Goal: Task Accomplishment & Management: Use online tool/utility

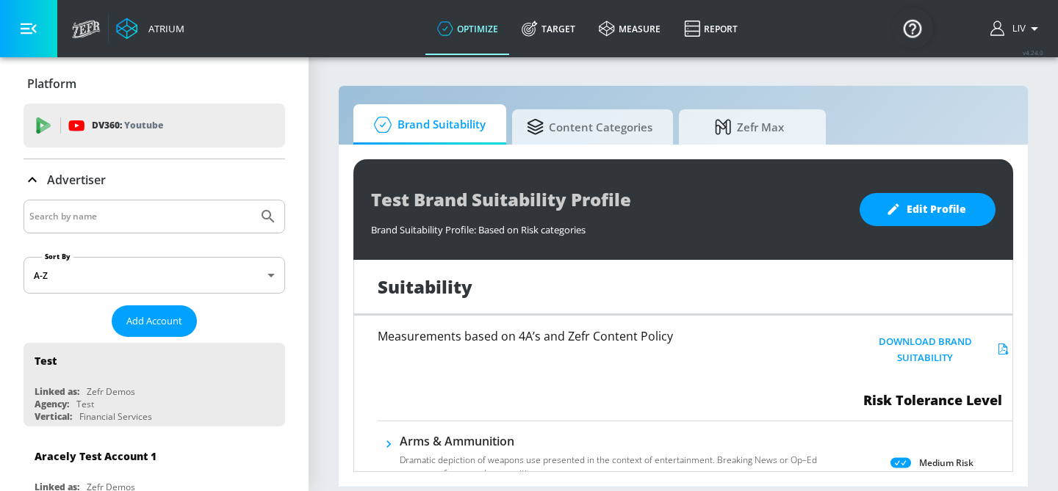
click at [198, 212] on input "Search by name" at bounding box center [140, 216] width 223 height 19
type input "zoetis"
click at [252, 201] on button "Submit Search" at bounding box center [268, 217] width 32 height 32
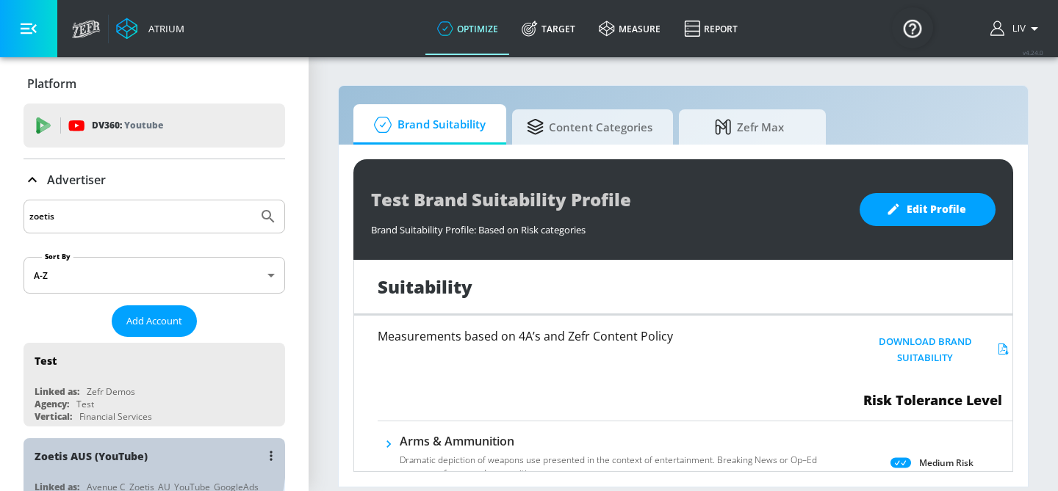
click at [112, 461] on div "Zoetis AUS (YouTube)" at bounding box center [91, 457] width 113 height 14
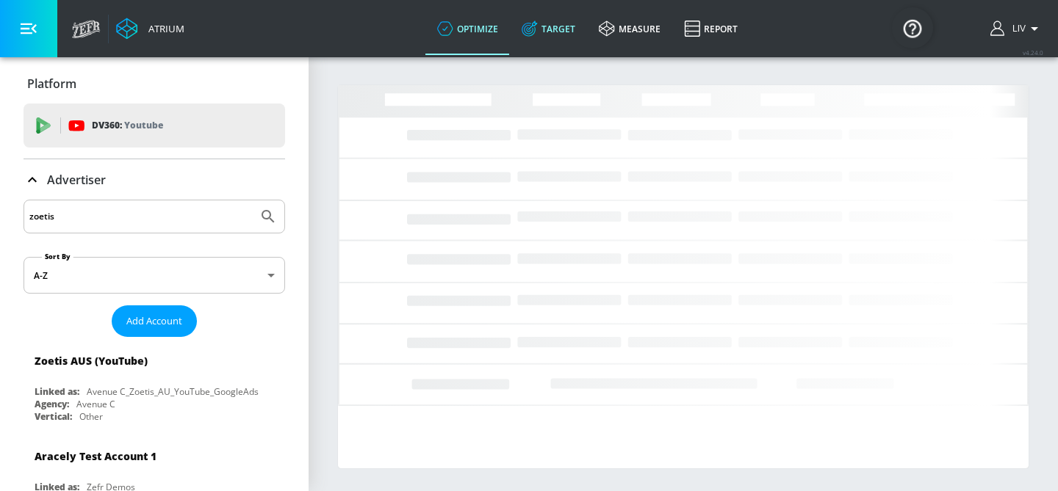
click at [566, 35] on link "Target" at bounding box center [548, 28] width 77 height 53
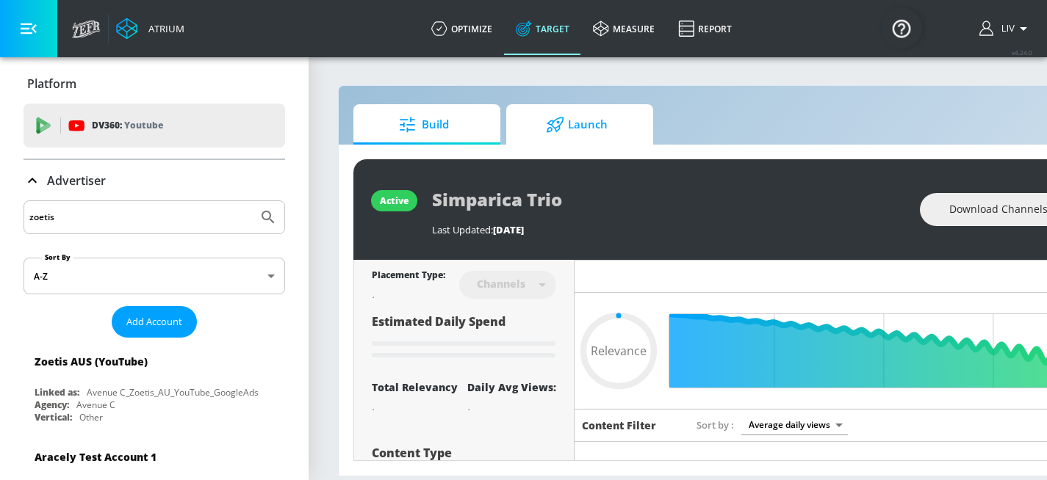
type input "0.05"
click at [533, 127] on span "Launch" at bounding box center [577, 124] width 112 height 35
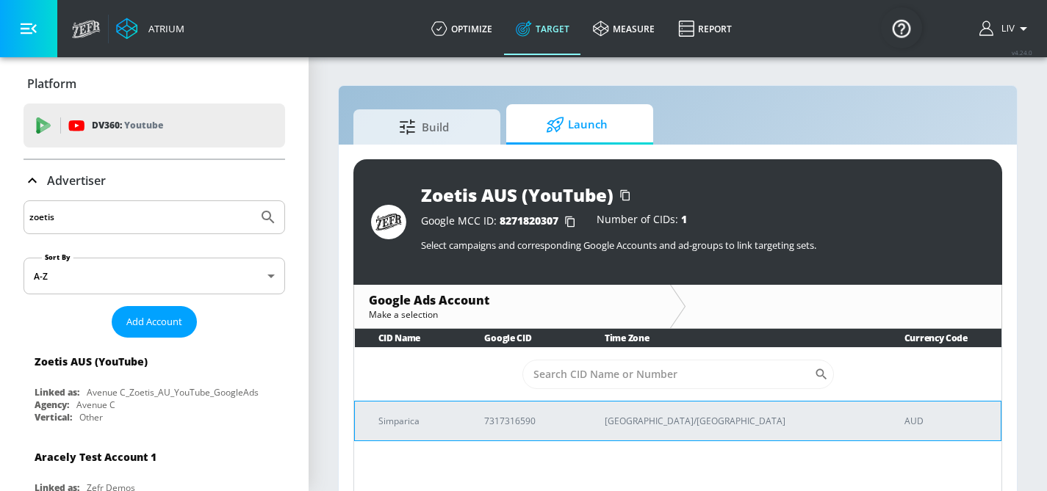
click at [534, 424] on p "7317316590" at bounding box center [526, 421] width 85 height 15
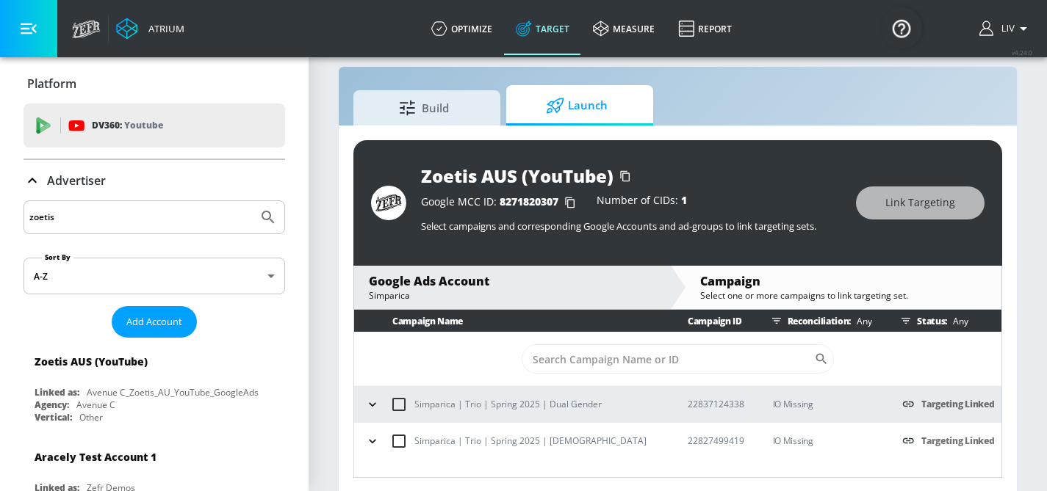
scroll to position [18, 0]
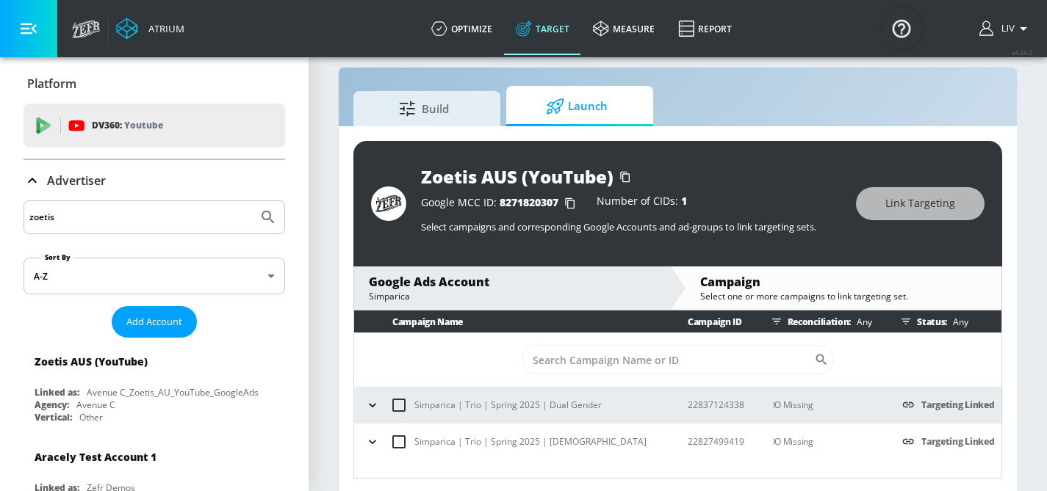
click at [227, 226] on input "zoetis" at bounding box center [140, 217] width 223 height 19
type input "calbee"
click at [252, 201] on button "Submit Search" at bounding box center [268, 217] width 32 height 32
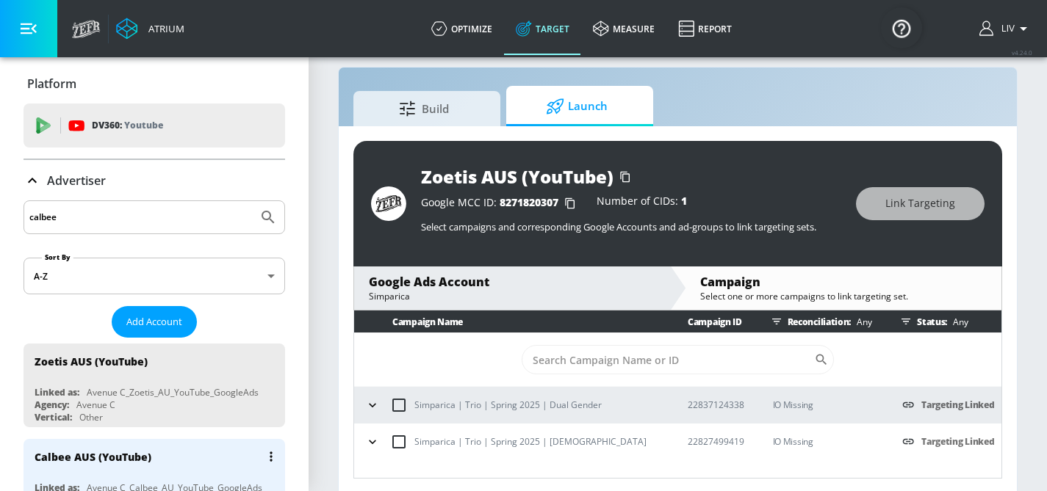
click at [161, 447] on div "Calbee AUS (YouTube)" at bounding box center [158, 456] width 247 height 35
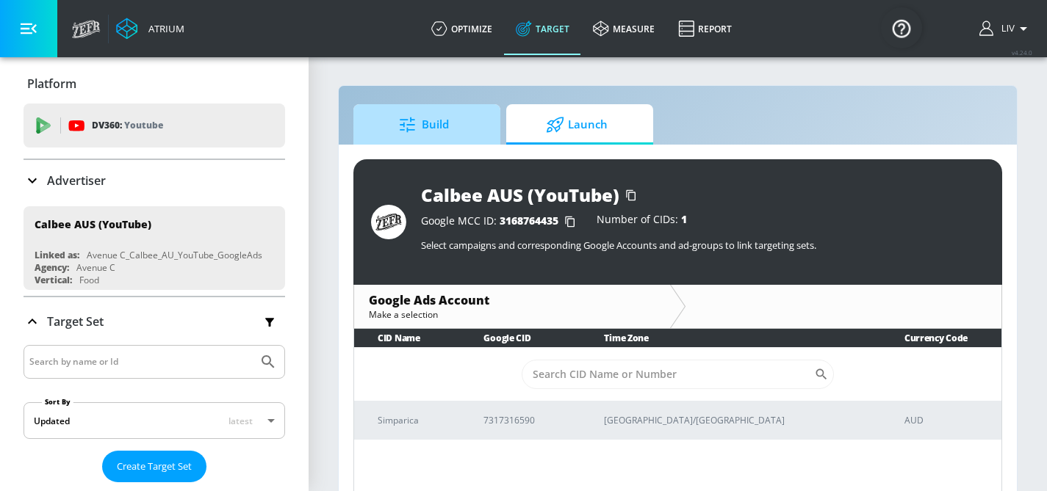
click at [466, 107] on span "Build" at bounding box center [424, 124] width 112 height 35
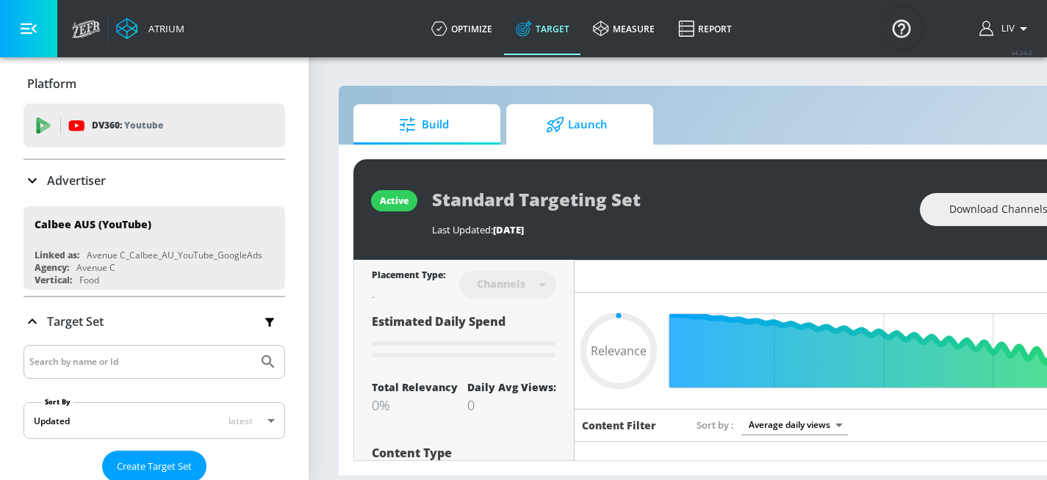
type input "0.05"
click at [558, 129] on icon at bounding box center [555, 124] width 17 height 15
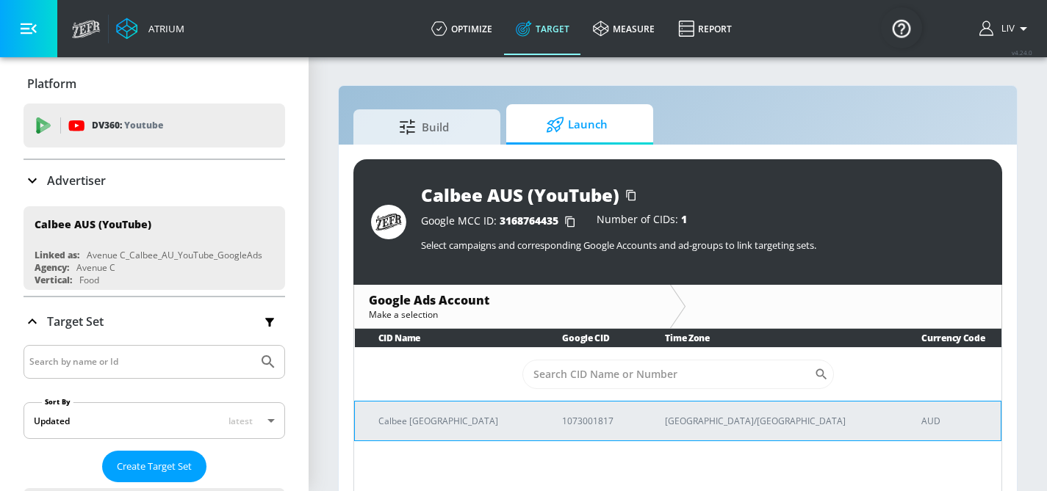
click at [543, 435] on td "1073001817" at bounding box center [589, 421] width 103 height 40
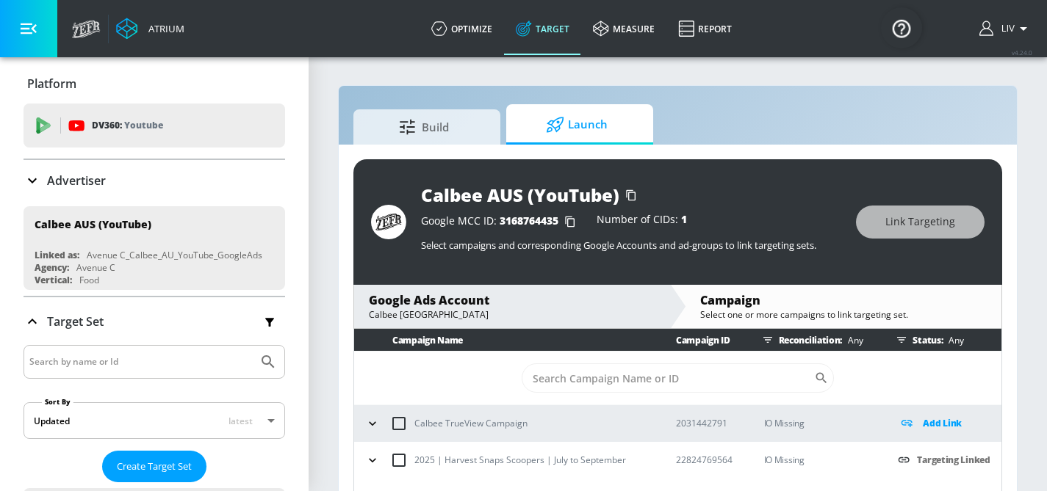
click at [772, 133] on div "Build Launch" at bounding box center [677, 124] width 649 height 40
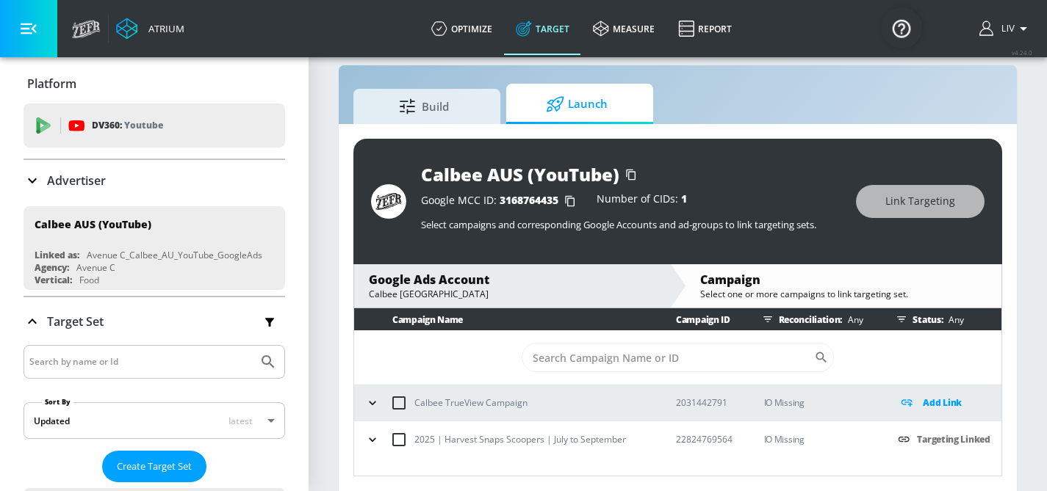
scroll to position [21, 0]
